Goal: Task Accomplishment & Management: Manage account settings

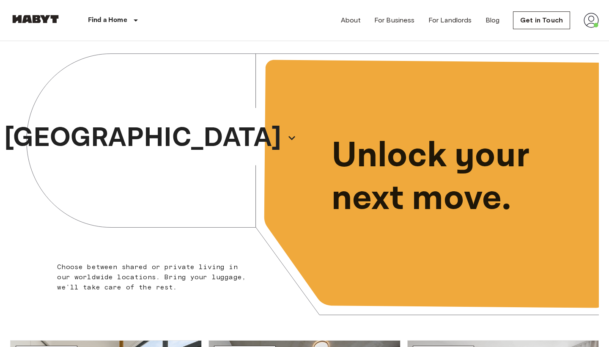
click at [597, 18] on img at bounding box center [591, 20] width 15 height 15
click at [549, 37] on li "Profile" at bounding box center [560, 35] width 85 height 15
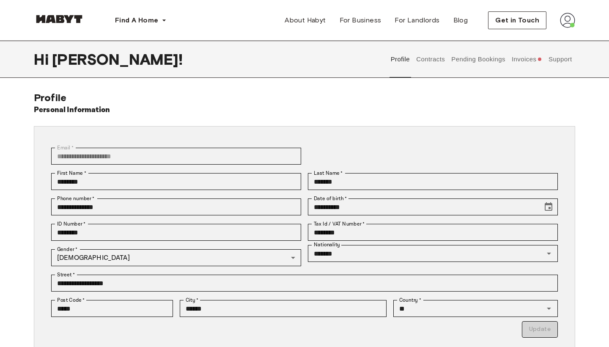
click at [527, 58] on button "Invoices" at bounding box center [526, 59] width 33 height 37
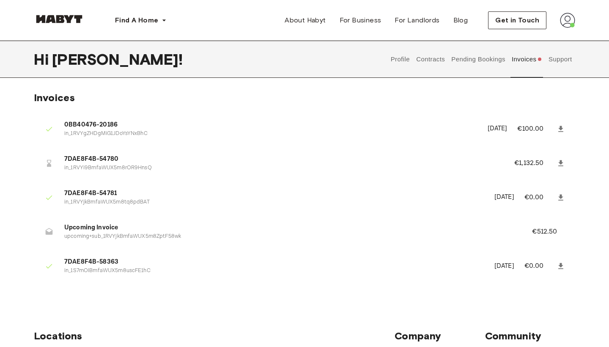
click at [161, 162] on span "7DAE8F4B-54780" at bounding box center [279, 159] width 430 height 10
click at [567, 159] on link at bounding box center [560, 163] width 15 height 15
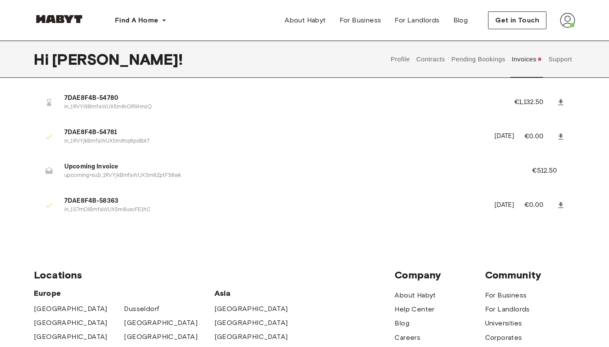
scroll to position [62, 0]
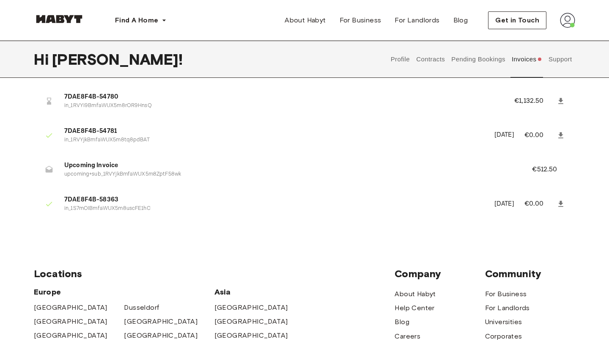
click at [542, 169] on p "€512.50" at bounding box center [550, 170] width 36 height 10
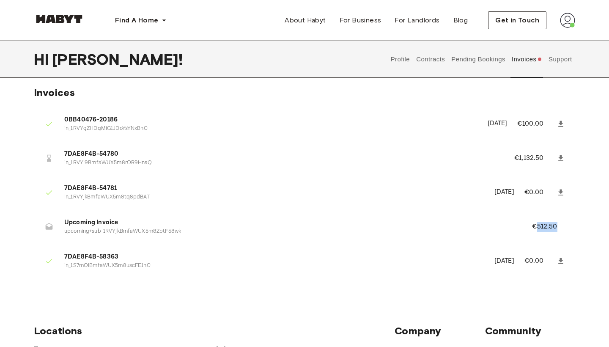
scroll to position [4, 0]
click at [560, 158] on icon at bounding box center [560, 159] width 5 height 6
